Goal: Find specific page/section: Find specific page/section

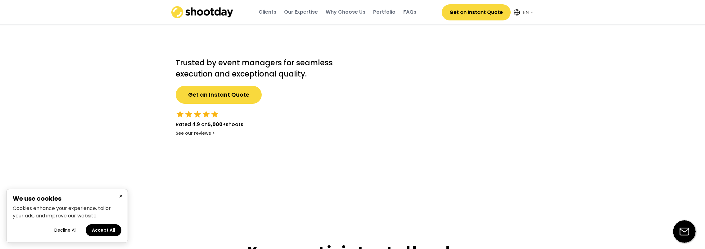
select select ""en""
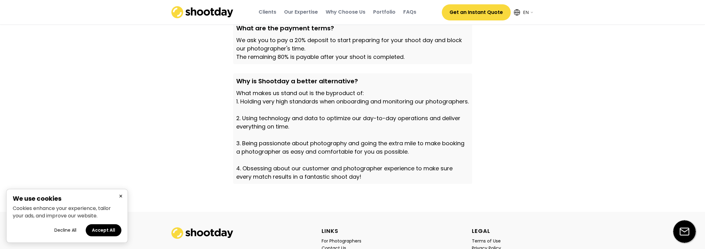
scroll to position [2163, 0]
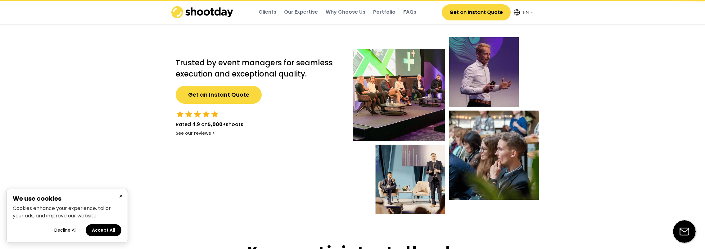
select select ""en""
